Goal: Task Accomplishment & Management: Manage account settings

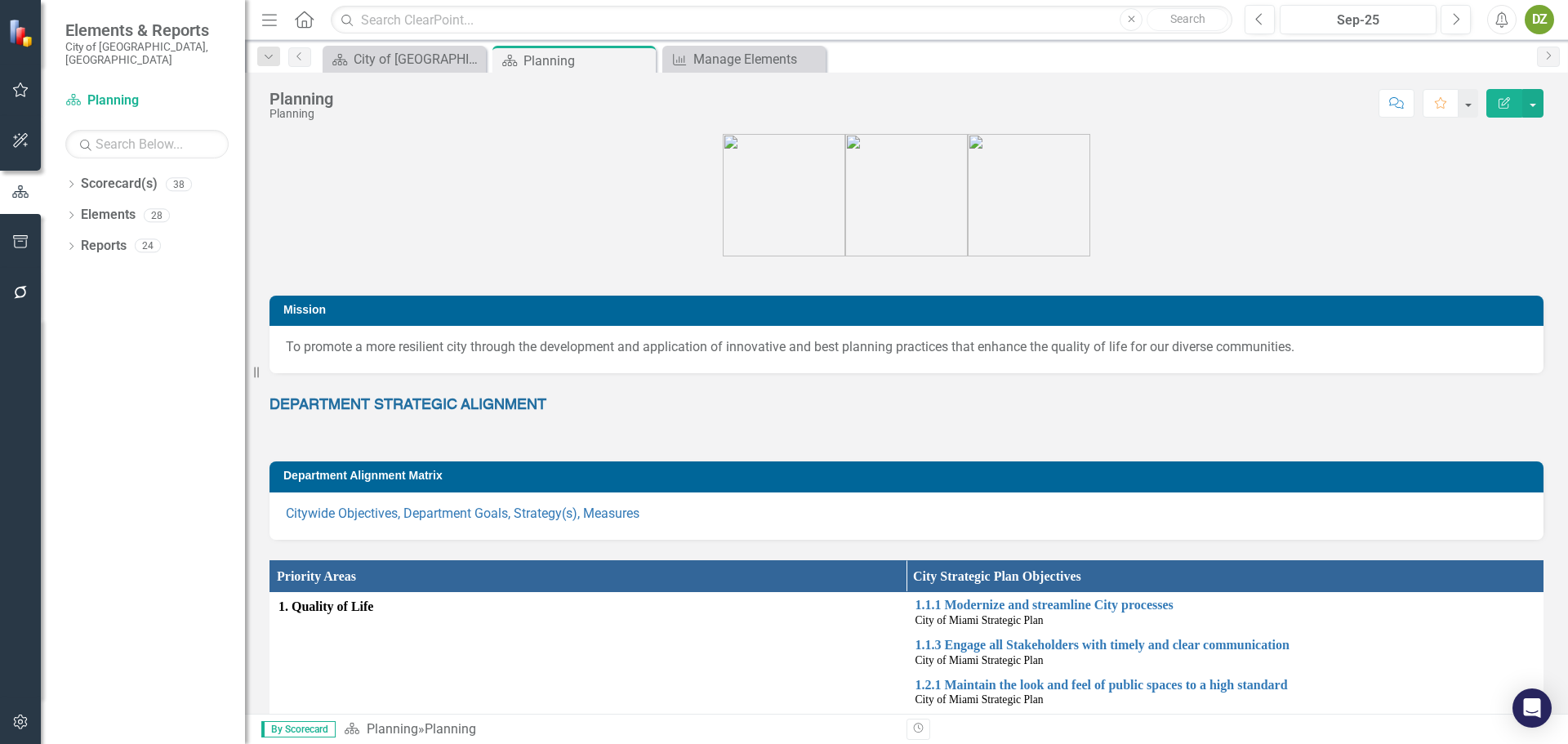
scroll to position [1921, 0]
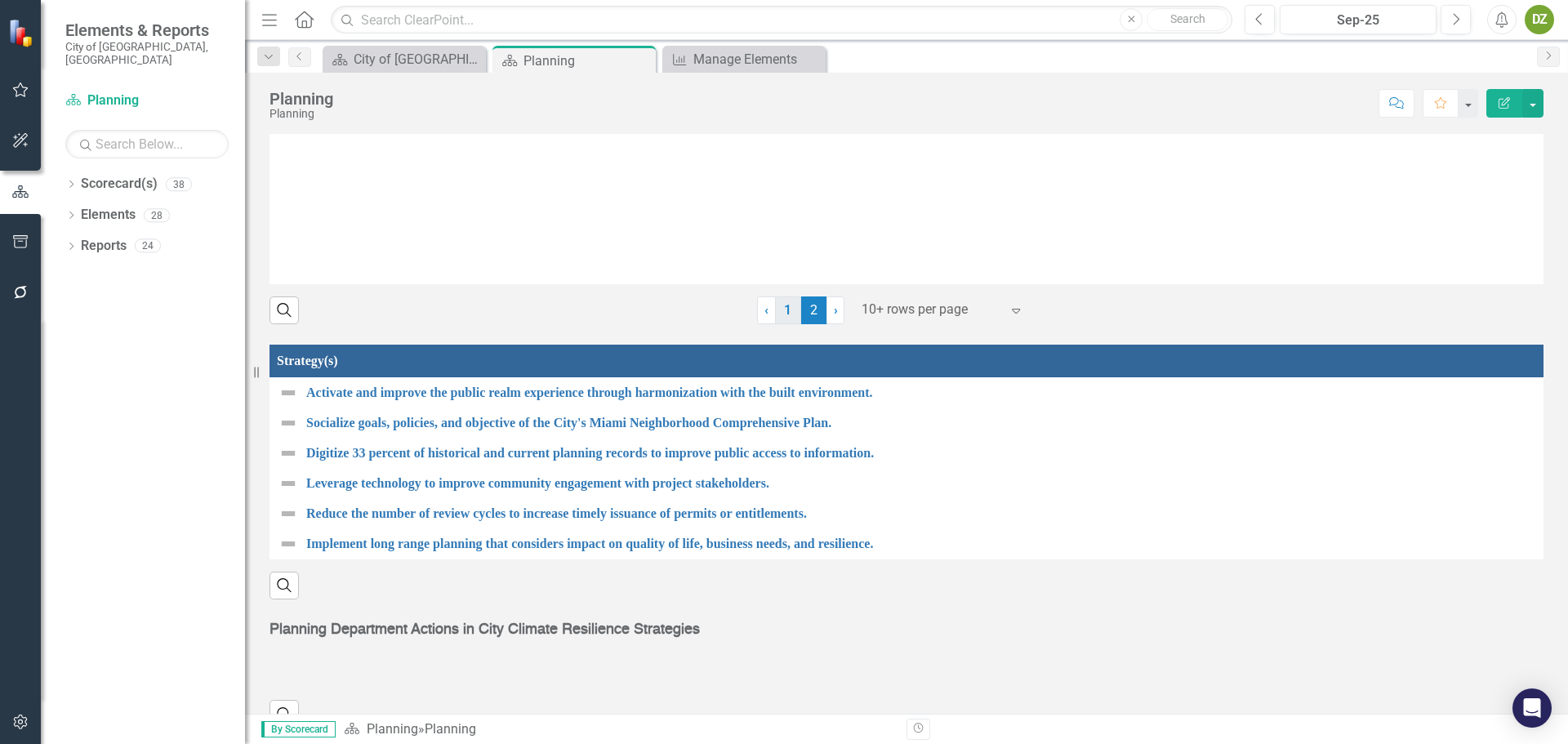
scroll to position [1921, 0]
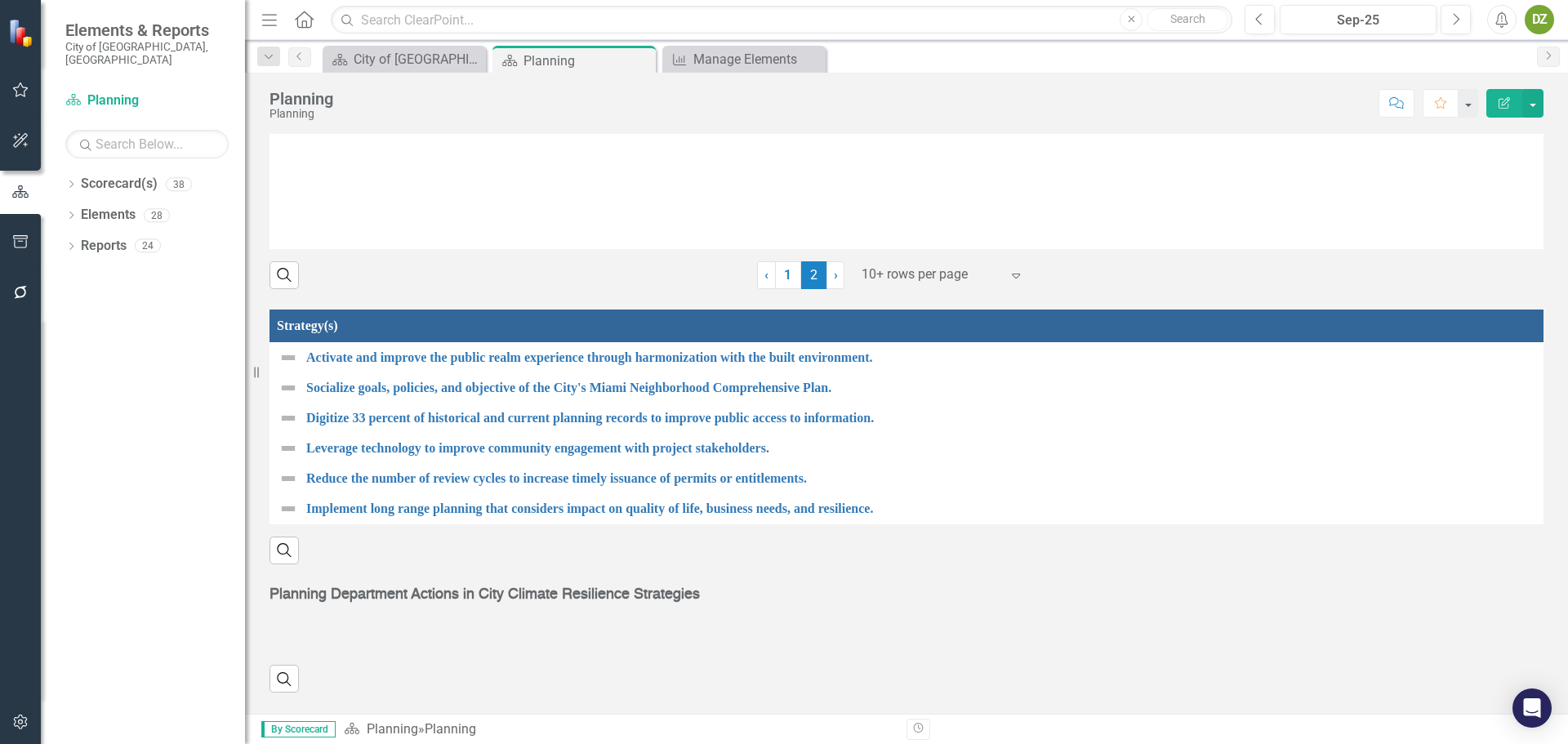
click at [271, 25] on icon "Menu" at bounding box center [270, 19] width 21 height 17
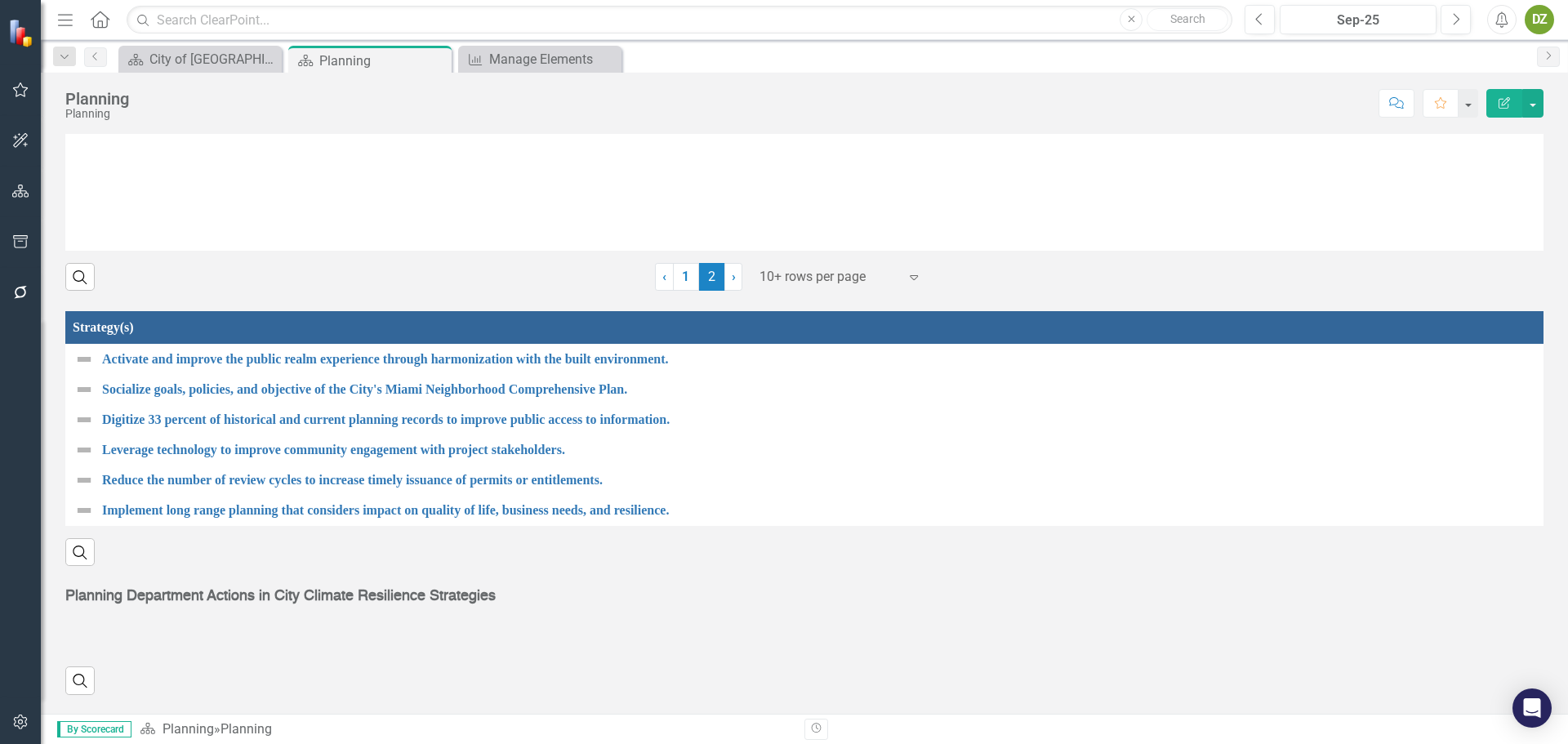
click at [72, 13] on icon "Menu" at bounding box center [65, 19] width 21 height 17
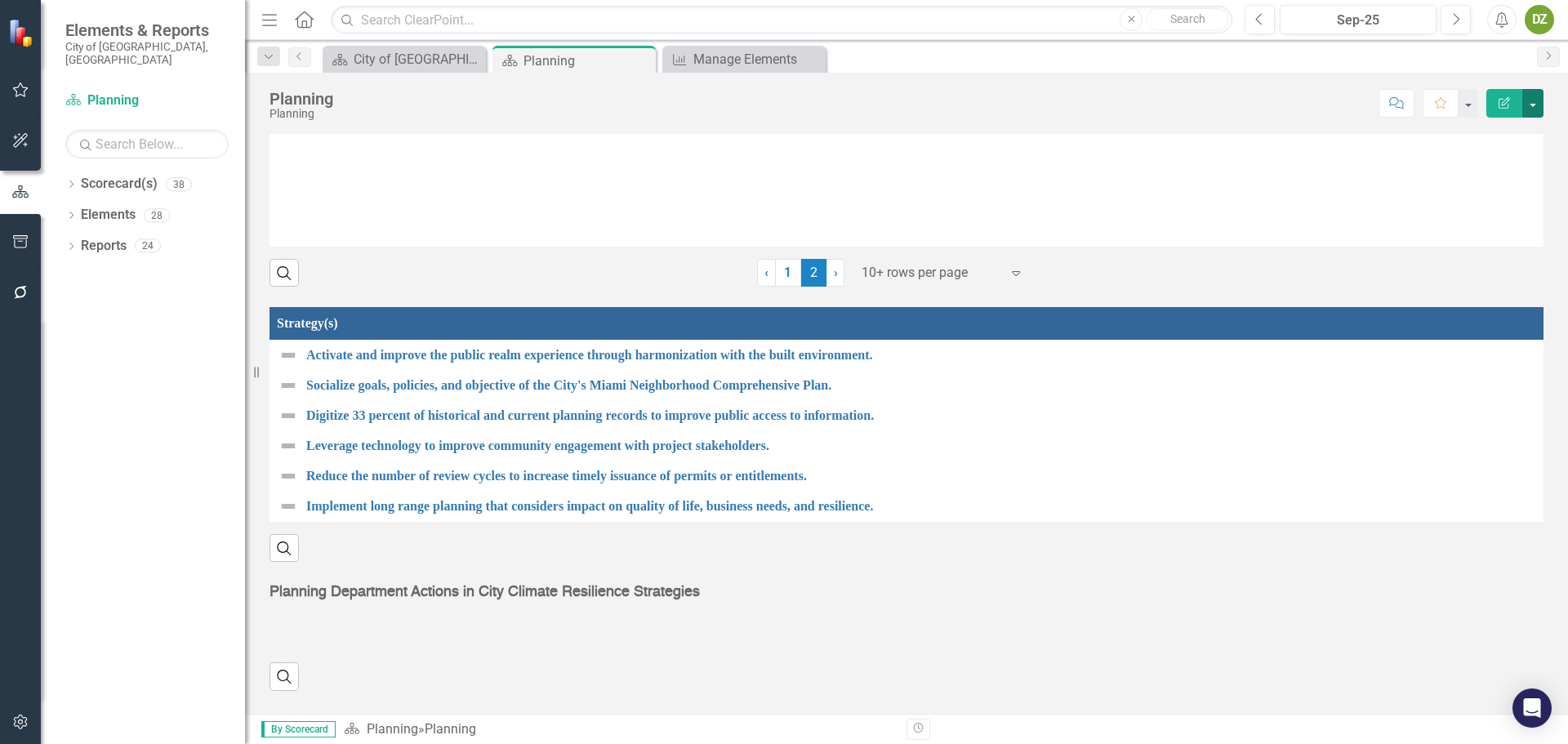
click at [1539, 111] on button "button" at bounding box center [1533, 103] width 21 height 29
click at [1494, 133] on link "Edit Edit Scorecard(s)" at bounding box center [1474, 133] width 138 height 30
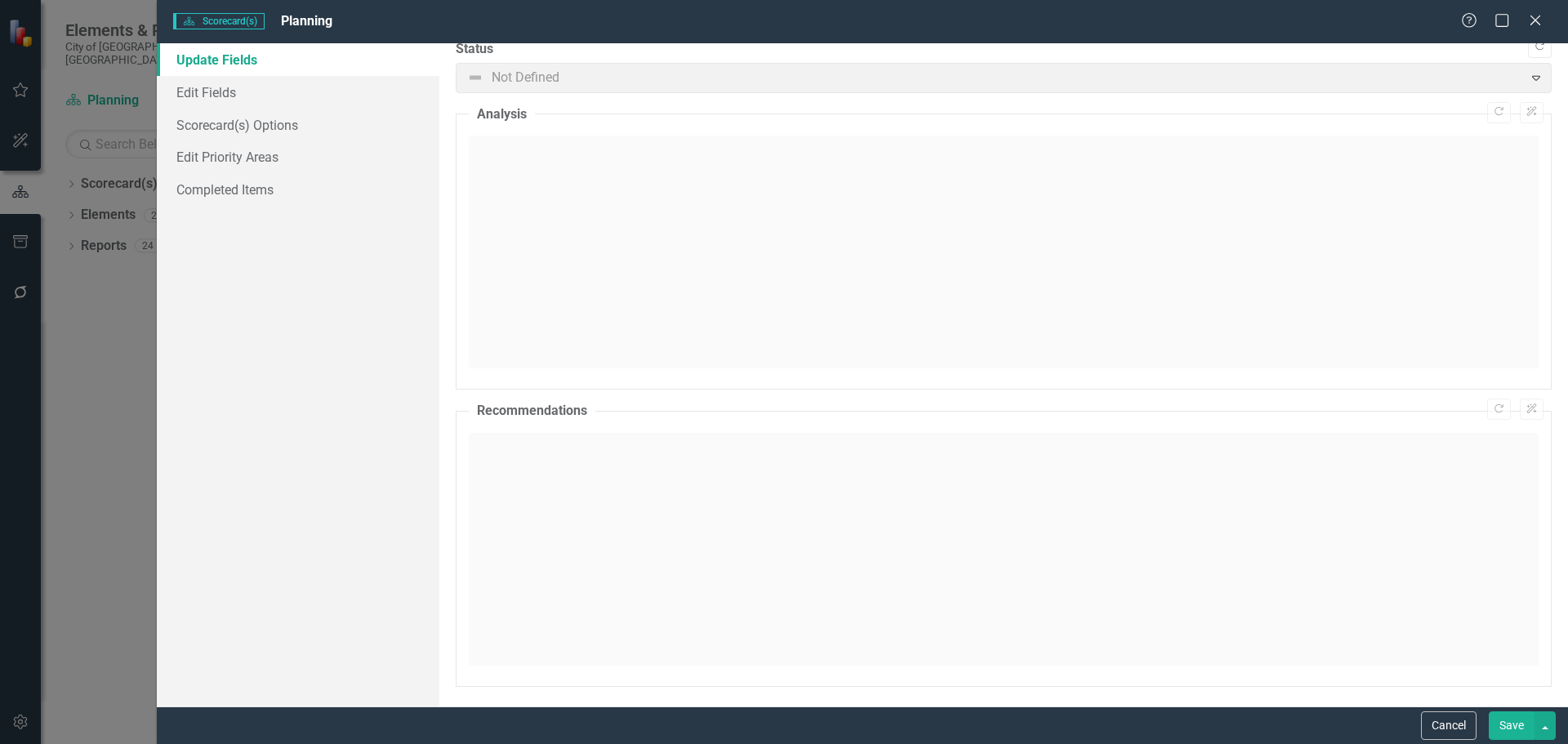
scroll to position [20, 0]
click at [303, 79] on link "Edit Fields" at bounding box center [298, 92] width 283 height 32
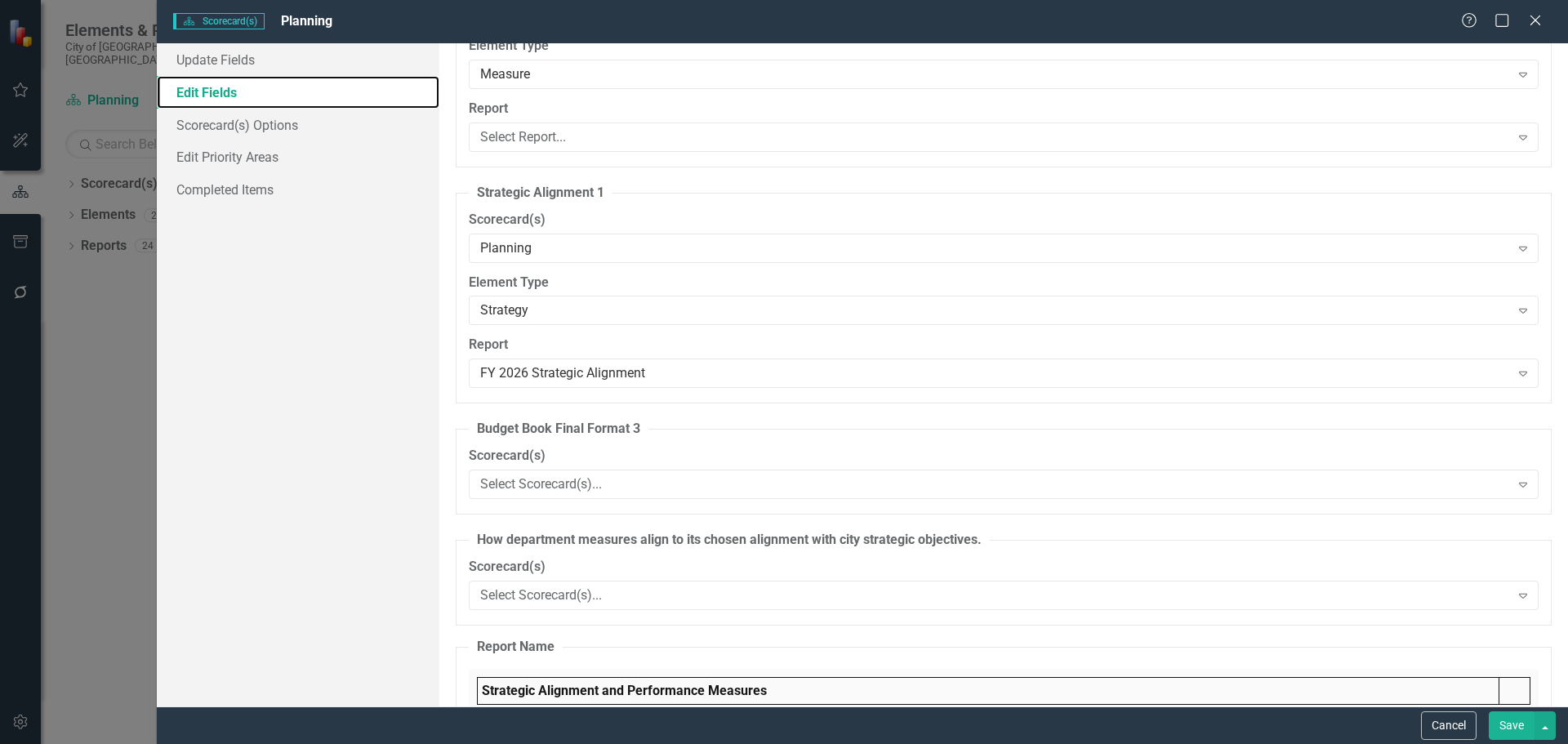
scroll to position [1961, 0]
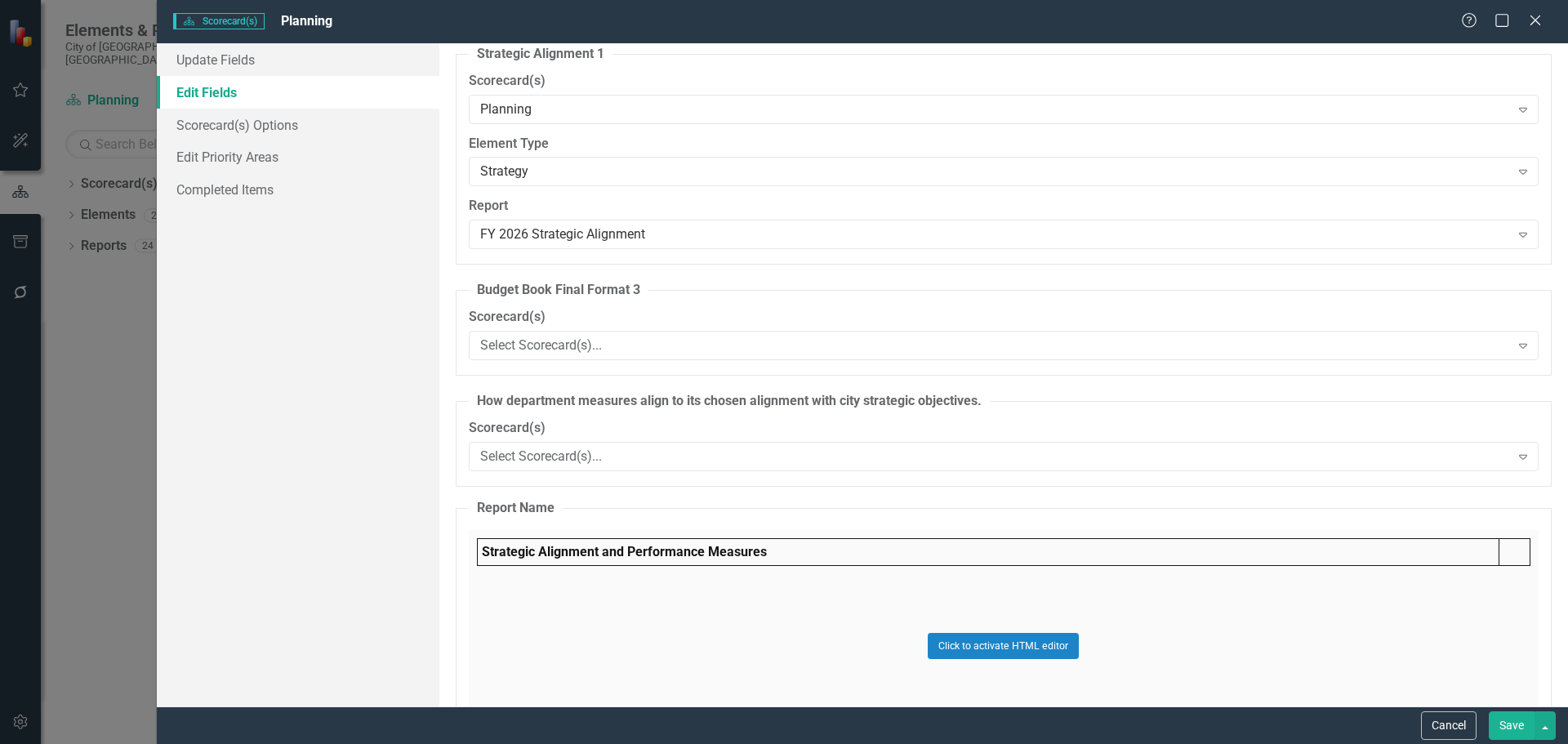
click at [1423, 558] on div "Click to activate HTML editor" at bounding box center [1003, 646] width 1070 height 232
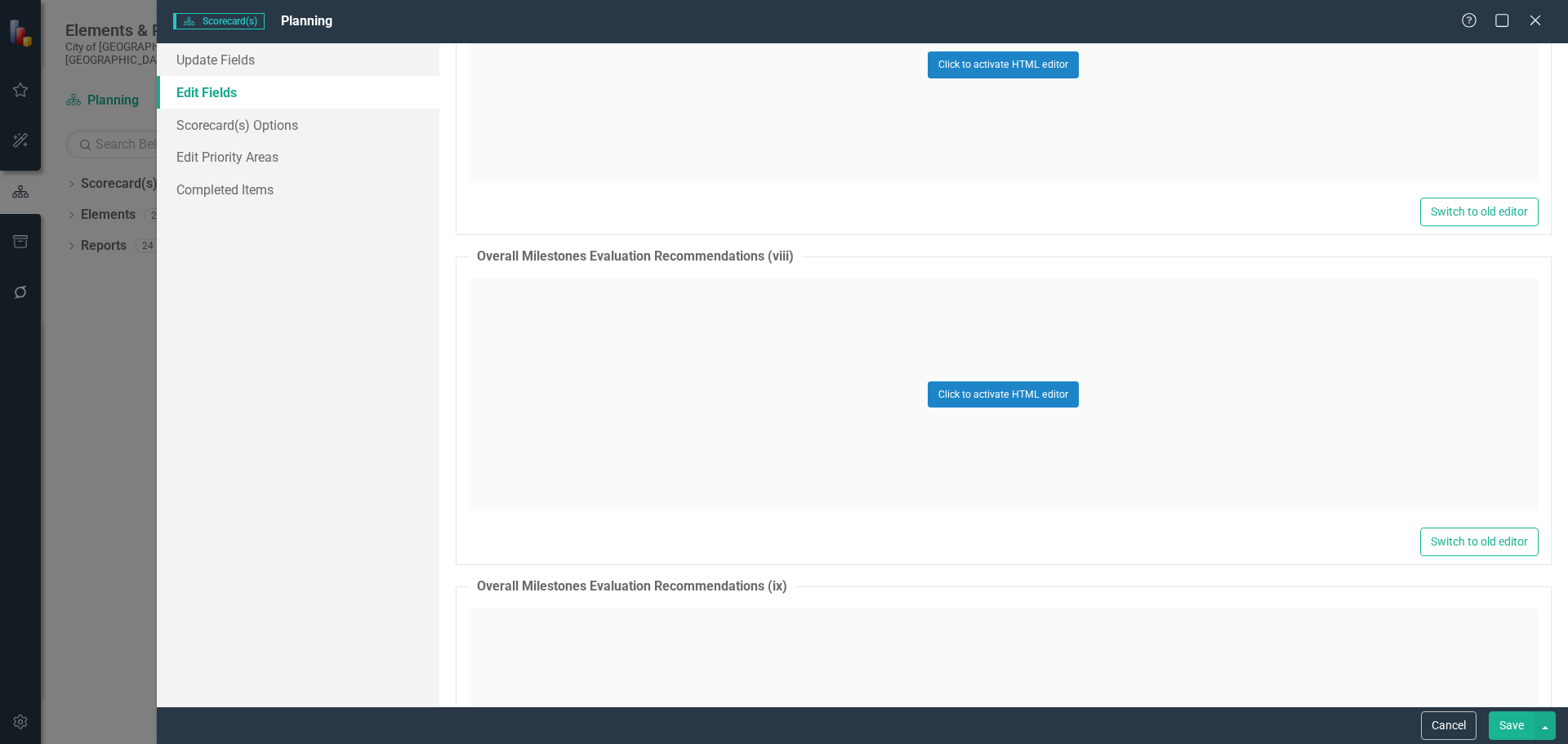
scroll to position [26943, 0]
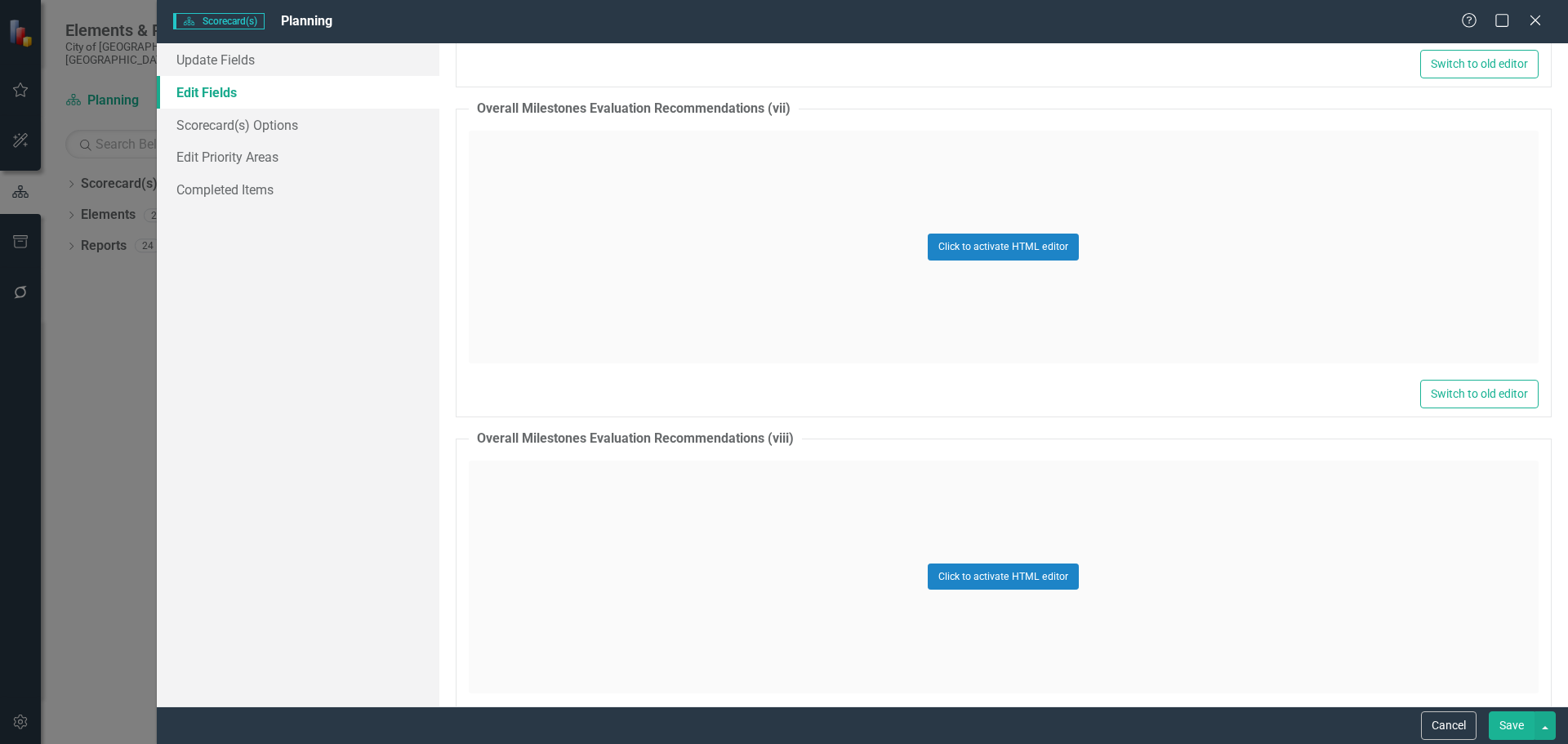
drag, startPoint x: 67, startPoint y: 303, endPoint x: 212, endPoint y: 367, distance: 158.5
click at [69, 303] on div "Scorecard(s) Scorecard(s) Planning Help Maximize Close Update Fields Edit Field…" at bounding box center [784, 372] width 1568 height 744
click at [1539, 22] on icon "Close" at bounding box center [1535, 20] width 20 height 15
